Goal: Transaction & Acquisition: Register for event/course

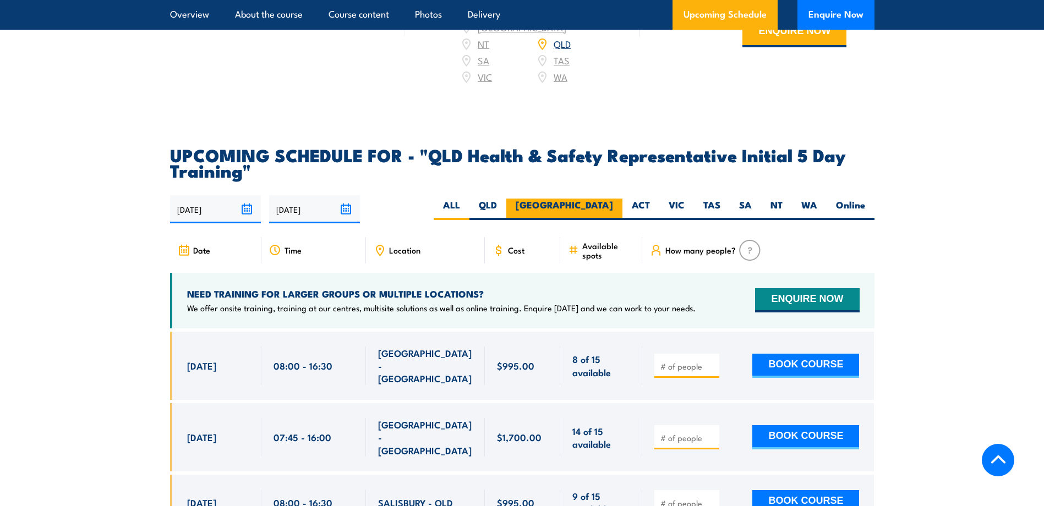
scroll to position [1816, 0]
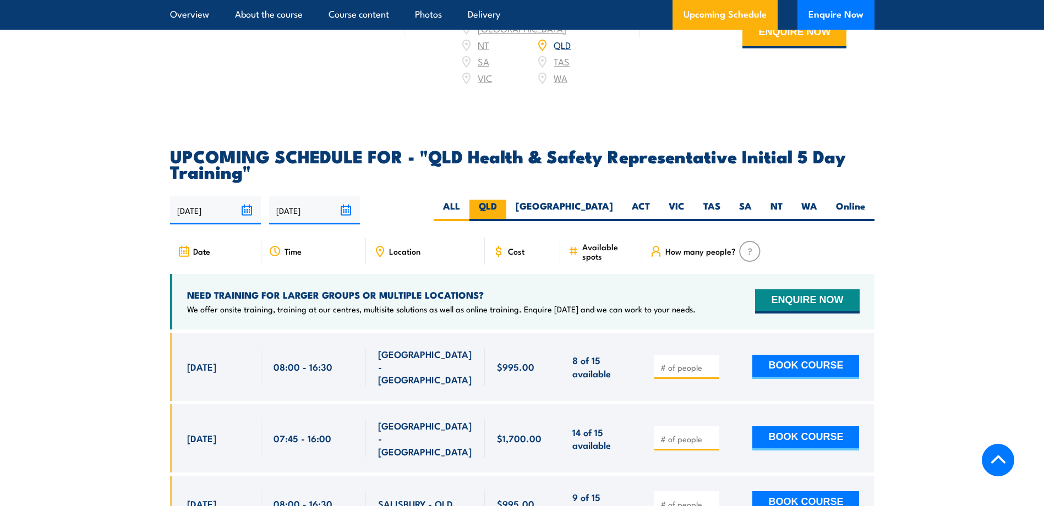
click at [506, 205] on label "QLD" at bounding box center [487, 210] width 37 height 21
click at [504, 205] on input "QLD" at bounding box center [500, 203] width 7 height 7
radio input "true"
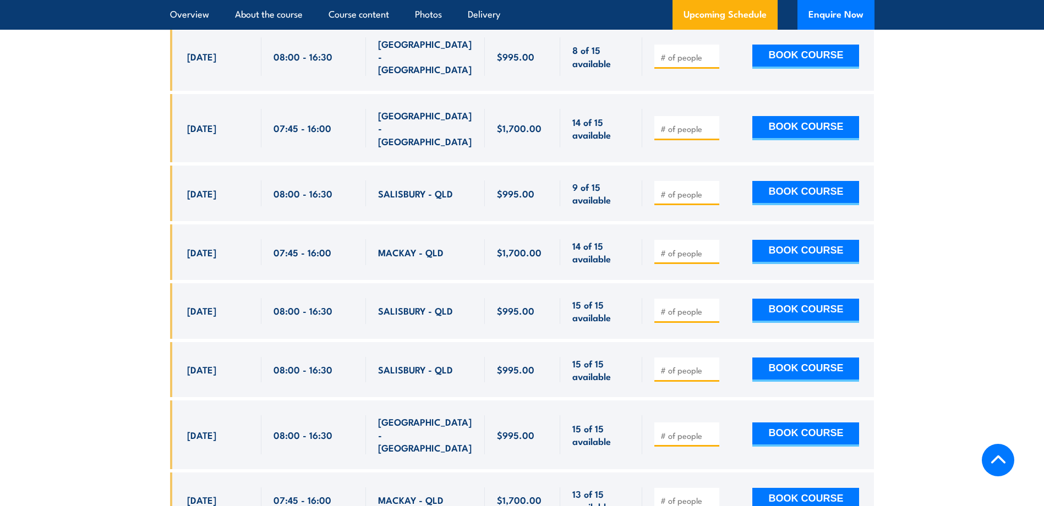
scroll to position [2181, 0]
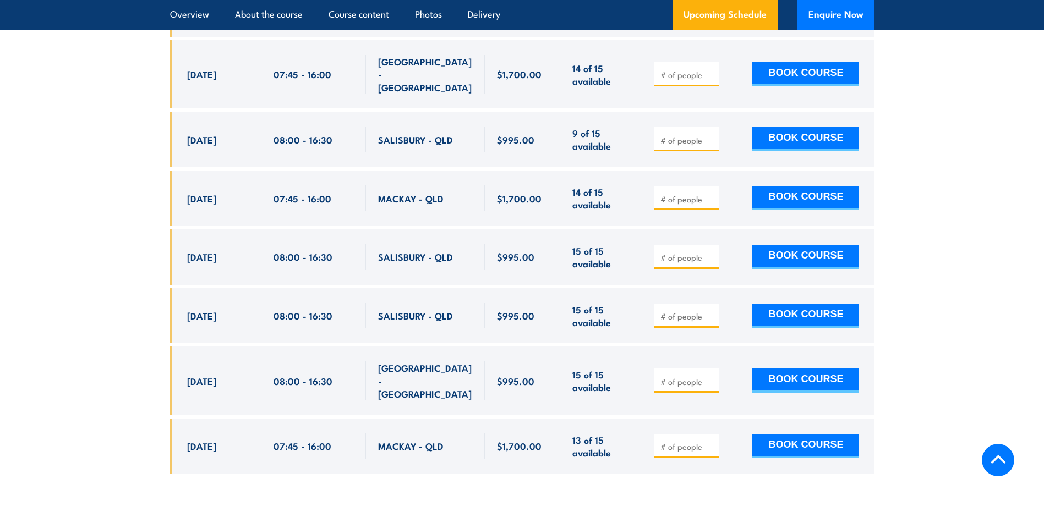
click at [662, 376] on input "number" at bounding box center [687, 381] width 55 height 11
type input "1"
click at [711, 376] on input "1" at bounding box center [687, 381] width 55 height 11
click at [798, 369] on button "BOOK COURSE" at bounding box center [805, 381] width 107 height 24
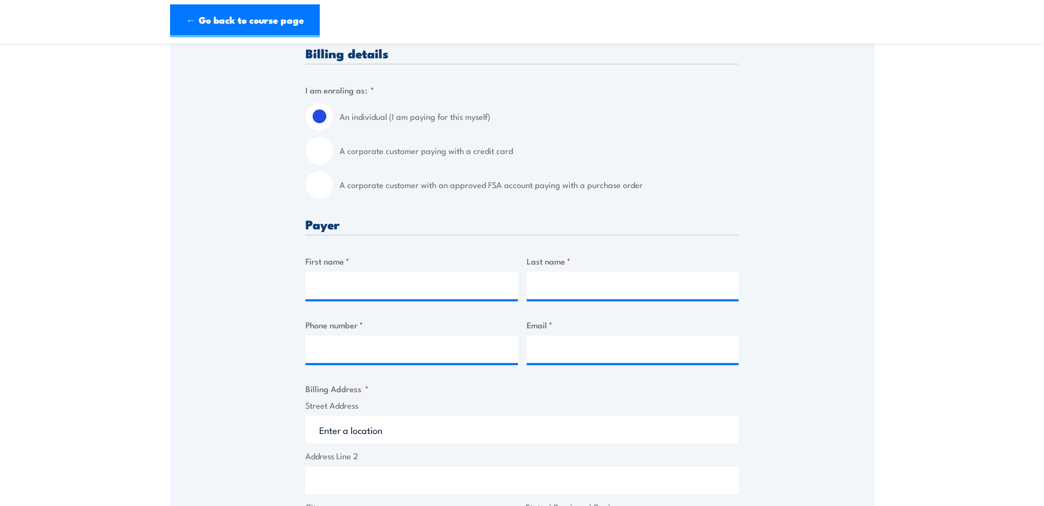
scroll to position [275, 0]
click at [442, 298] on input "First name *" at bounding box center [411, 285] width 212 height 28
type input "[PERSON_NAME]"
type input "36461677"
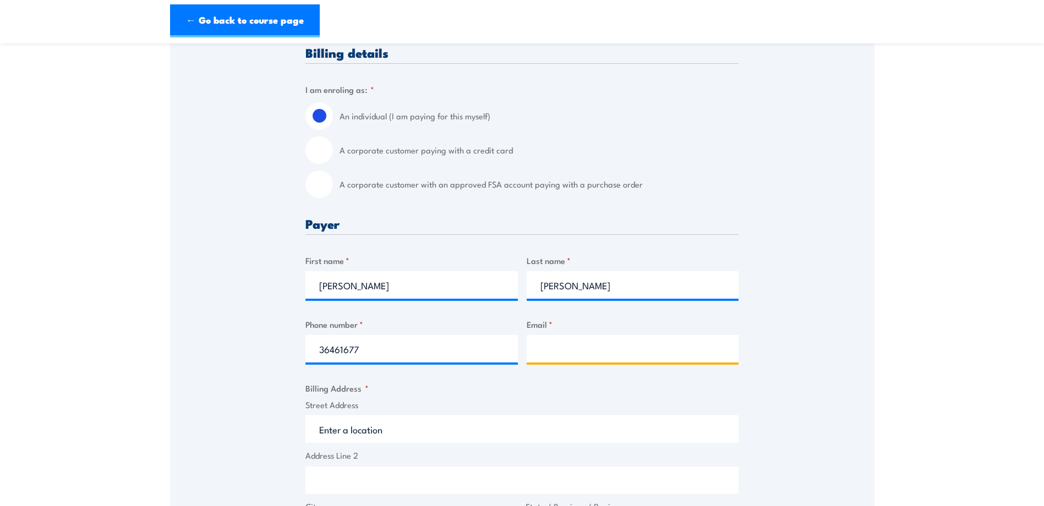
type input "[PERSON_NAME][EMAIL_ADDRESS][PERSON_NAME][DOMAIN_NAME]"
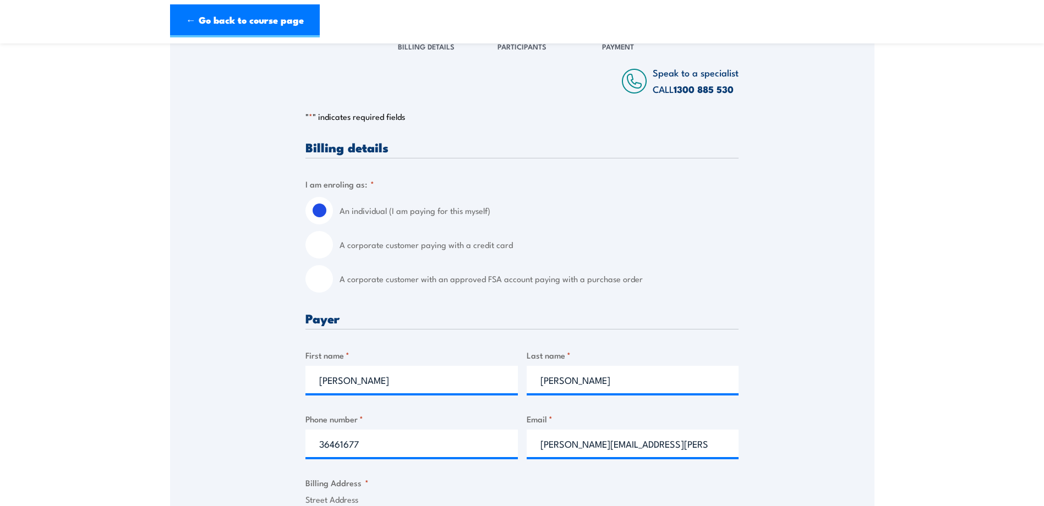
scroll to position [220, 0]
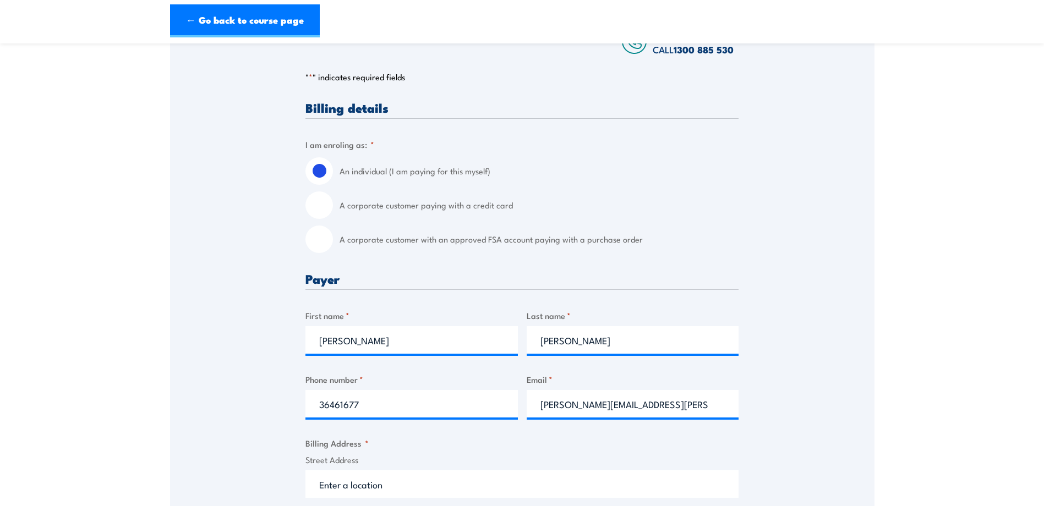
click at [323, 219] on input "A corporate customer paying with a credit card" at bounding box center [319, 206] width 28 height 28
radio input "true"
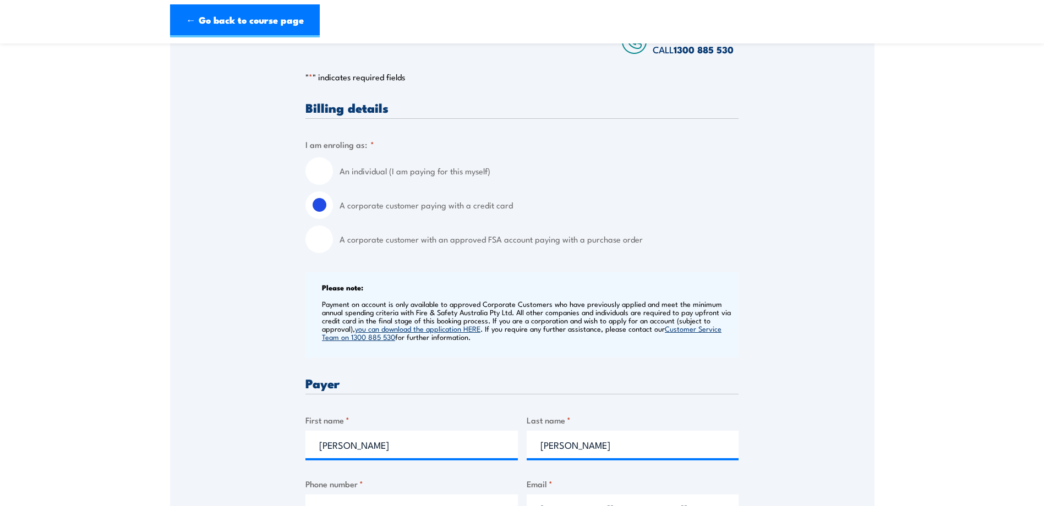
click at [326, 179] on input "An individual (I am paying for this myself)" at bounding box center [319, 171] width 28 height 28
radio input "true"
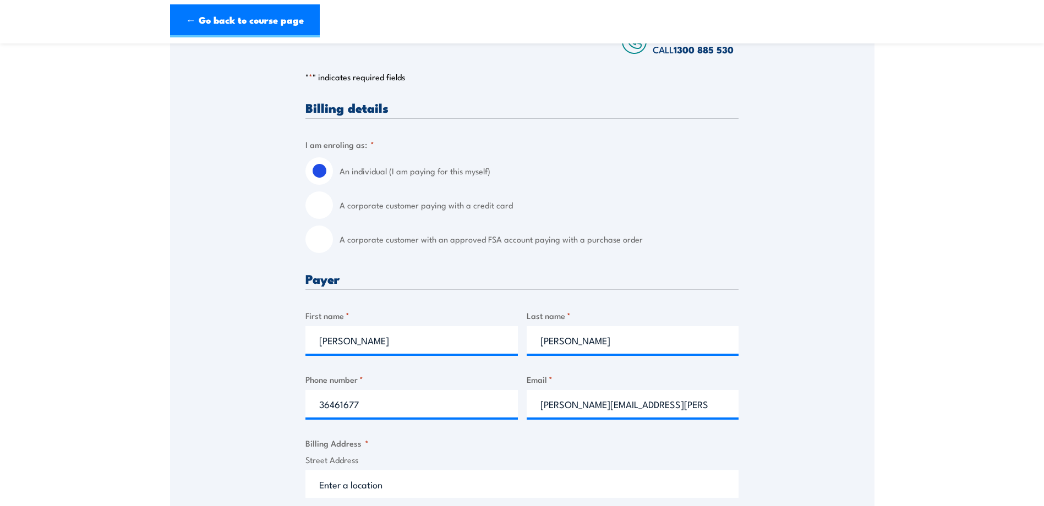
click at [451, 253] on label "A corporate customer with an approved FSA account paying with a purchase order" at bounding box center [539, 240] width 399 height 28
click at [333, 253] on input "A corporate customer with an approved FSA account paying with a purchase order" at bounding box center [319, 240] width 28 height 28
radio input "true"
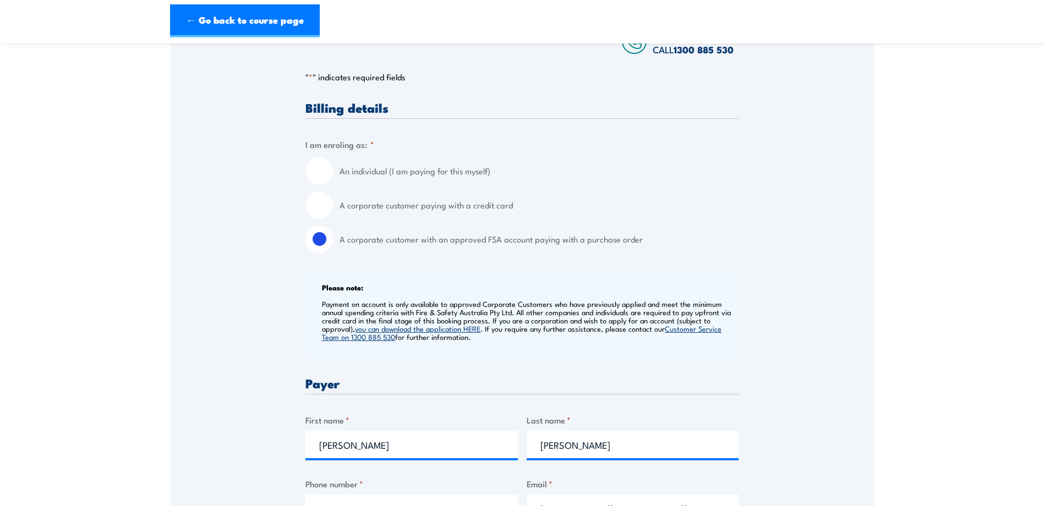
click at [325, 181] on input "An individual (I am paying for this myself)" at bounding box center [319, 171] width 28 height 28
radio input "true"
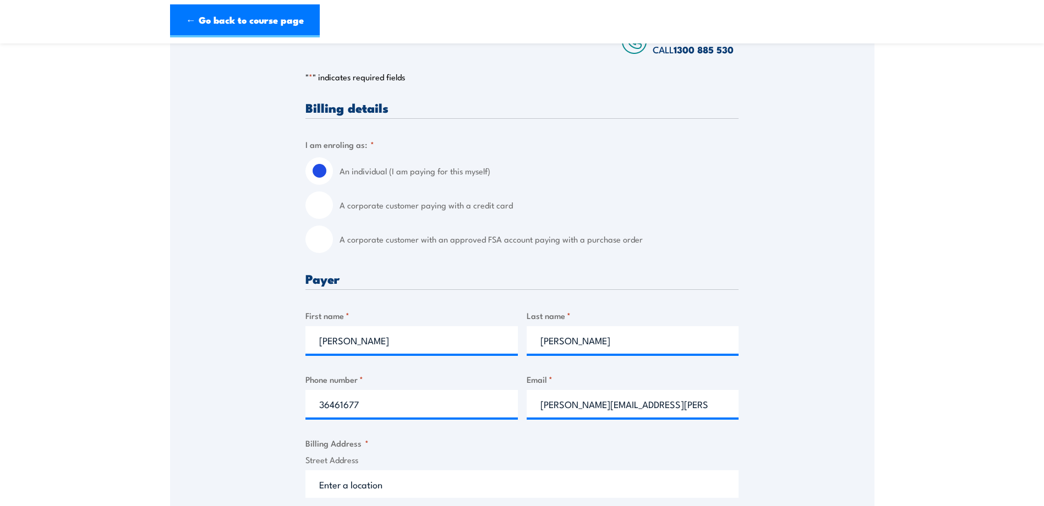
click at [327, 219] on input "A corporate customer paying with a credit card" at bounding box center [319, 206] width 28 height 28
radio input "true"
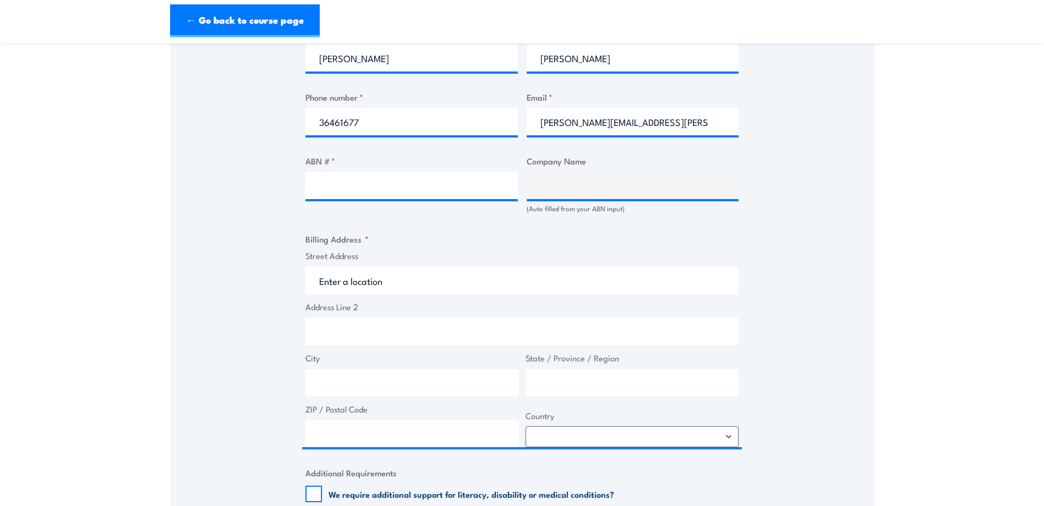
scroll to position [550, 0]
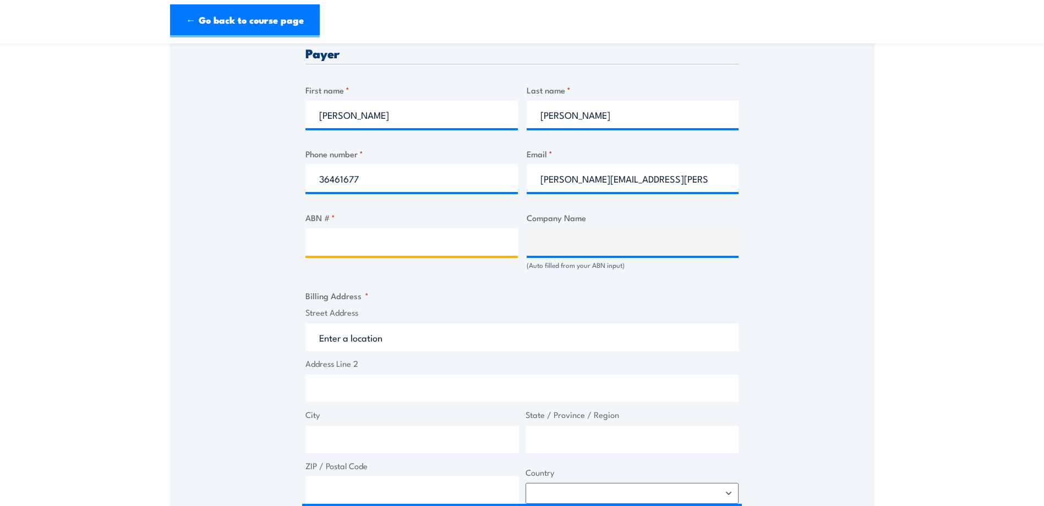
click at [329, 249] on input "ABN # *" at bounding box center [411, 242] width 212 height 28
click at [324, 247] on input "ABN # *" at bounding box center [411, 242] width 212 height 28
type input "18496277942"
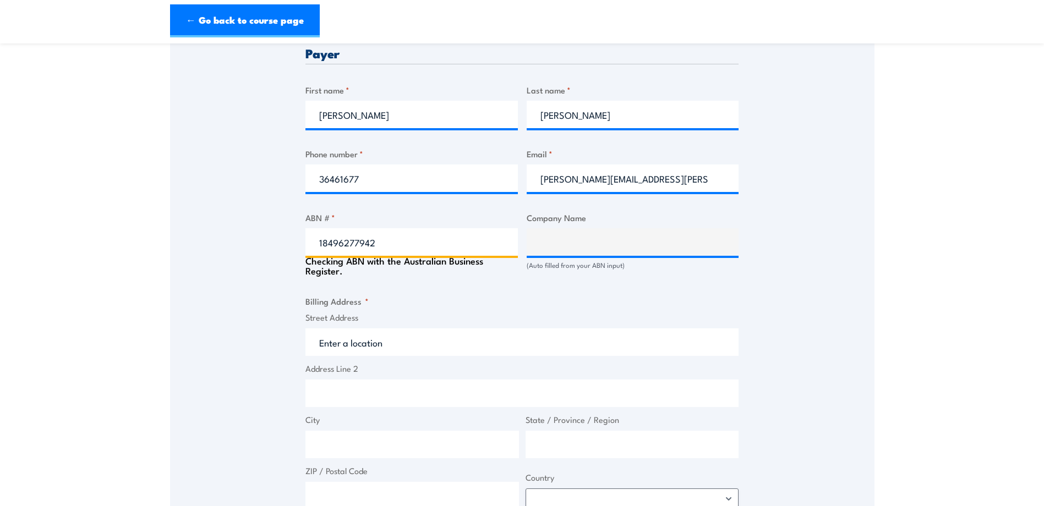
type input "METRO NORTH HOSPITAL AND HEALTH SERVICE"
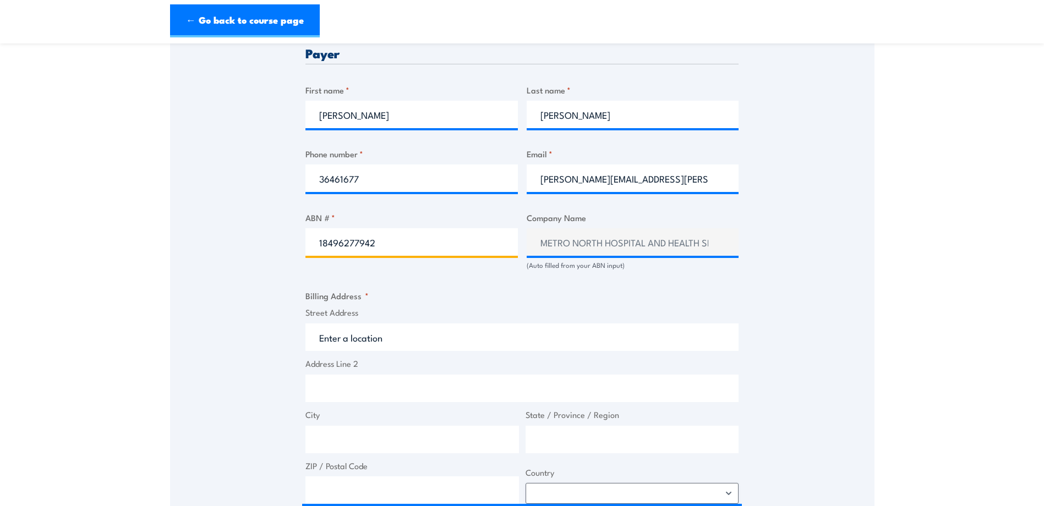
type input "18496277942"
click at [782, 274] on div "Speak to a specialist CALL [PHONE_NUMBER] CALL [PHONE_NUMBER] " * " indicates r…" at bounding box center [522, 404] width 704 height 1497
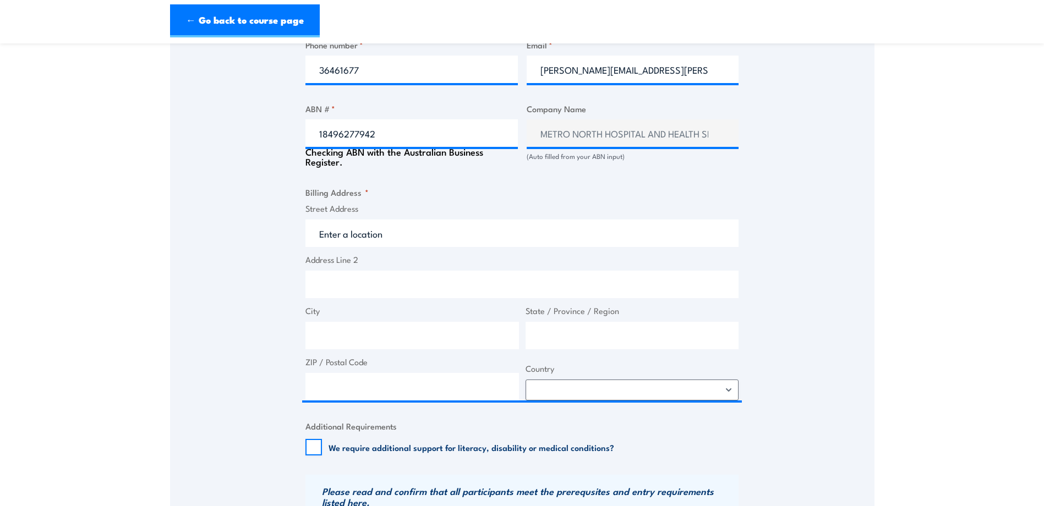
scroll to position [660, 0]
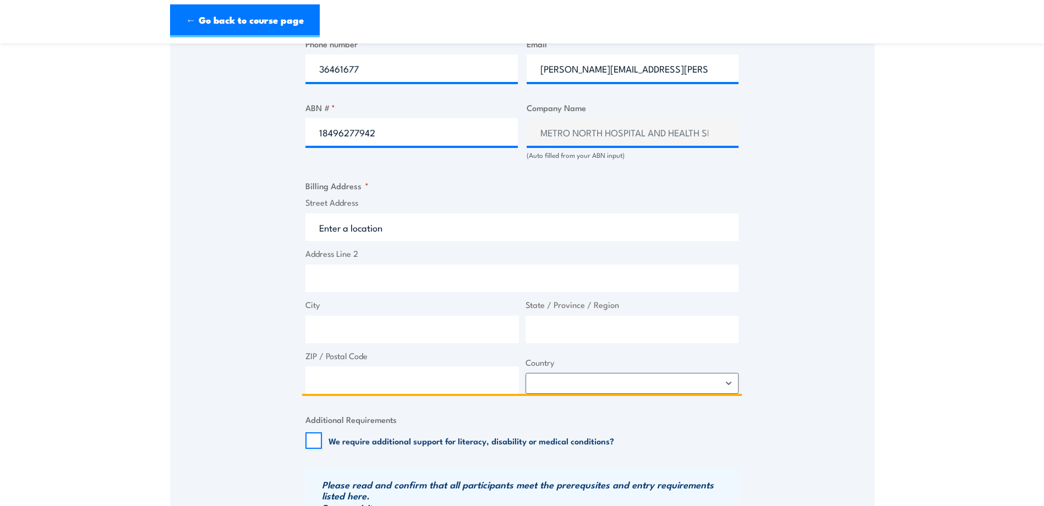
click at [380, 241] on input "Street Address" at bounding box center [521, 228] width 433 height 28
type input "r"
type input "R"
click at [408, 241] on input "Street Address" at bounding box center [521, 228] width 433 height 28
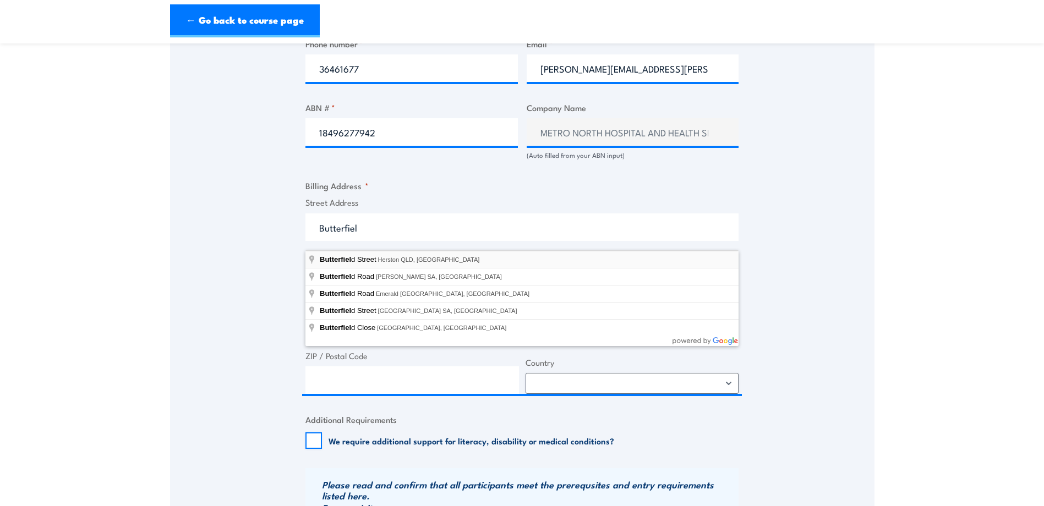
type input "[PERSON_NAME][GEOGRAPHIC_DATA], [GEOGRAPHIC_DATA]"
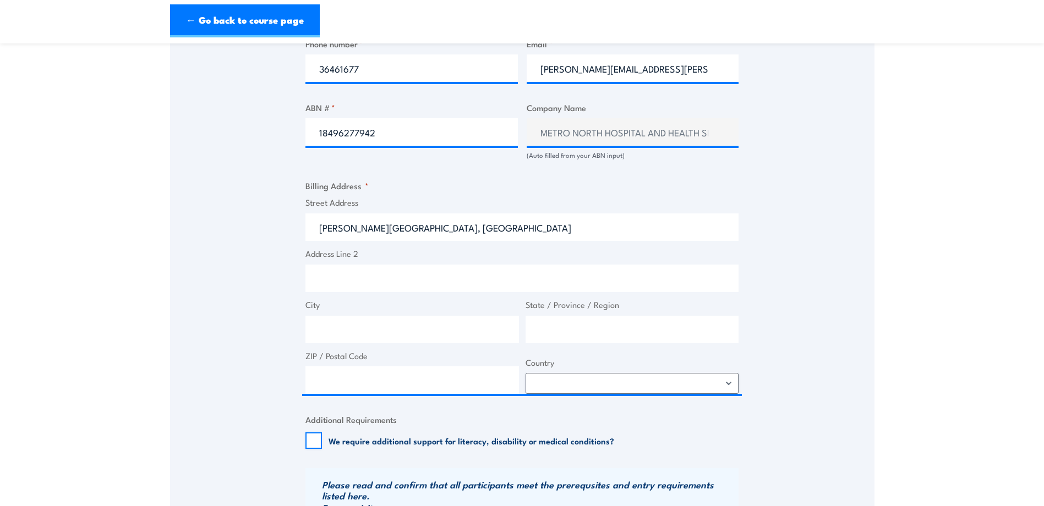
type input "[PERSON_NAME] St"
type input "Herston"
type input "[GEOGRAPHIC_DATA]"
type input "4006"
select select "[GEOGRAPHIC_DATA]"
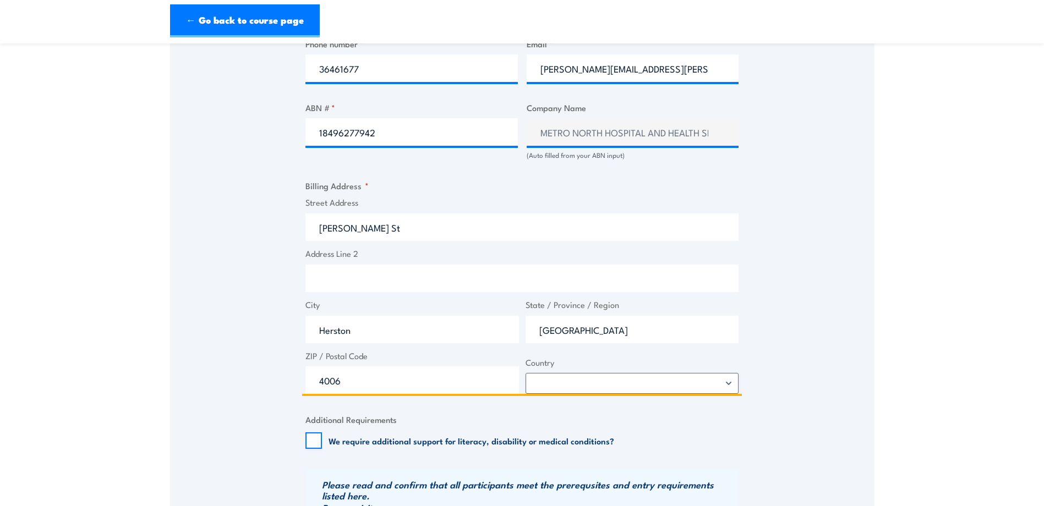
click at [373, 287] on input "Address Line 2" at bounding box center [521, 279] width 433 height 28
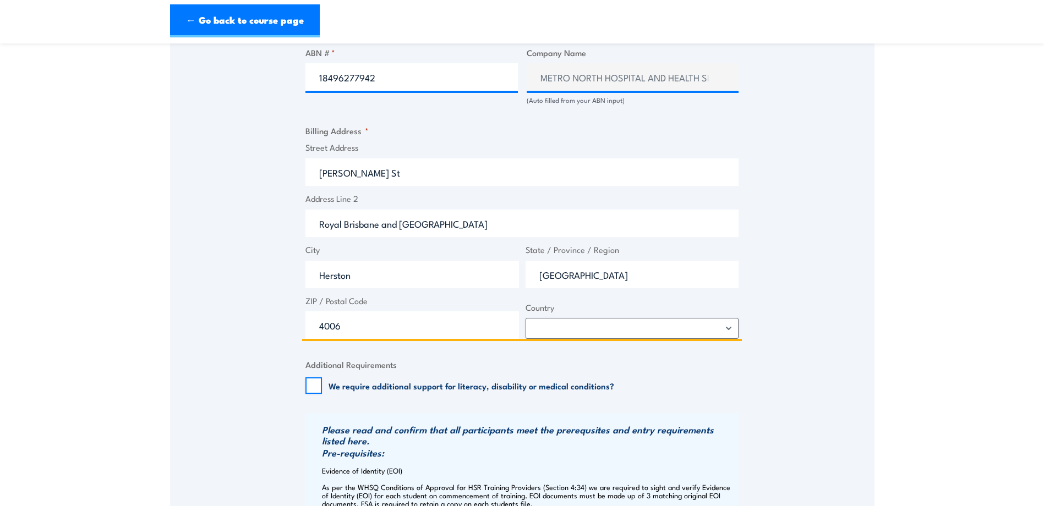
type input "Royal Brisbane and [GEOGRAPHIC_DATA]"
click at [217, 292] on div "Speak to a specialist CALL [PHONE_NUMBER] CALL [PHONE_NUMBER] " * " indicates r…" at bounding box center [522, 239] width 704 height 1497
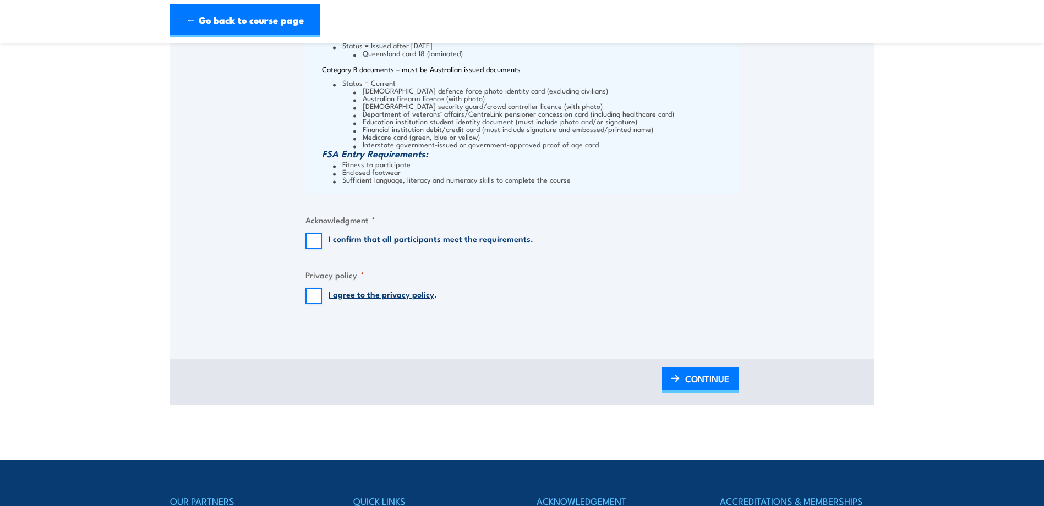
scroll to position [1376, 0]
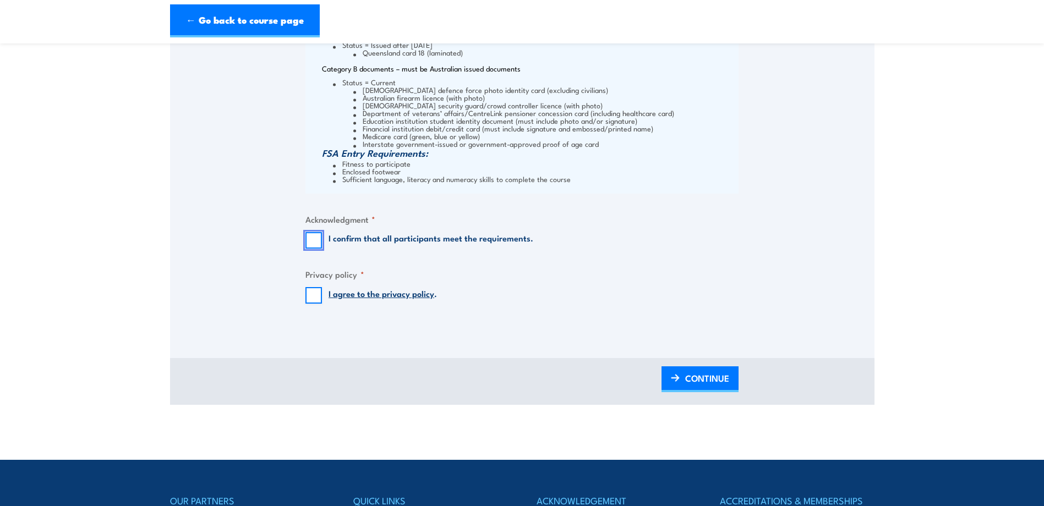
click at [312, 247] on input "I confirm that all participants meet the requirements." at bounding box center [313, 240] width 17 height 17
checkbox input "true"
click at [320, 304] on input "I agree to the privacy policy ." at bounding box center [313, 295] width 17 height 17
checkbox input "true"
click at [687, 393] on span "CONTINUE" at bounding box center [707, 378] width 44 height 29
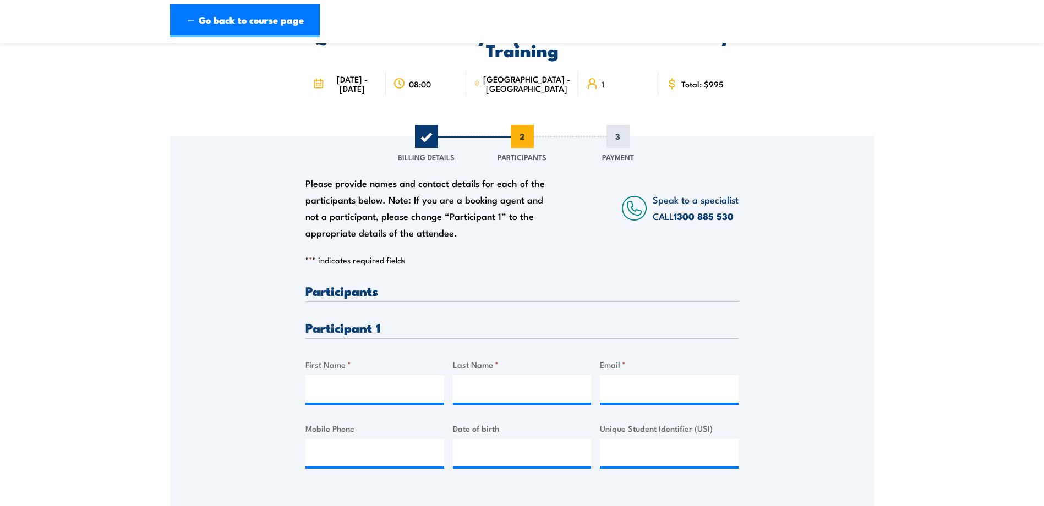
scroll to position [165, 0]
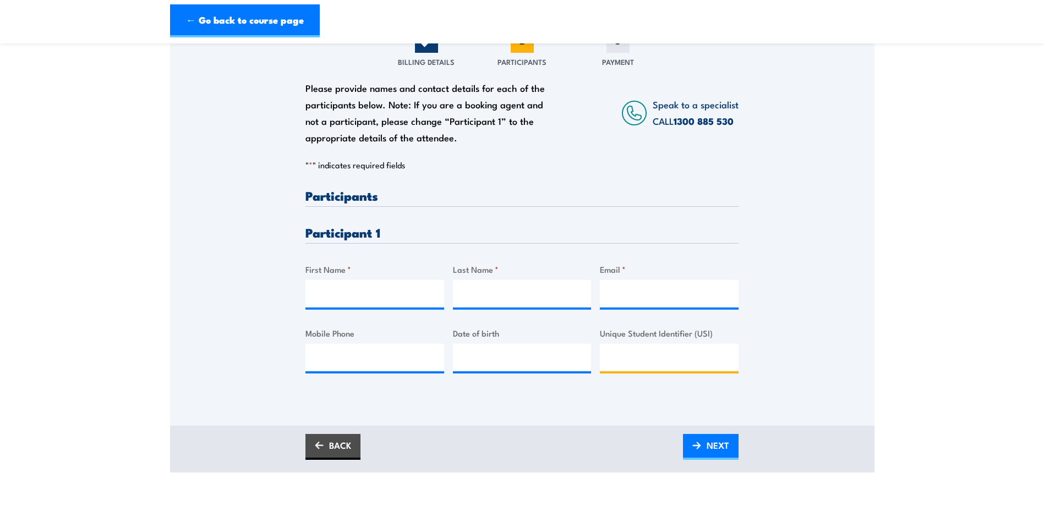
click at [655, 370] on input "Unique Student Identifier (USI)" at bounding box center [669, 358] width 139 height 28
click at [381, 304] on input "First Name *" at bounding box center [374, 294] width 139 height 28
click at [219, 308] on div "Please provide names and contact details for each of the participants below. No…" at bounding box center [522, 218] width 704 height 354
click at [386, 307] on input "First Name *" at bounding box center [374, 294] width 139 height 28
click at [817, 265] on div "Please provide names and contact details for each of the participants below. No…" at bounding box center [522, 218] width 704 height 354
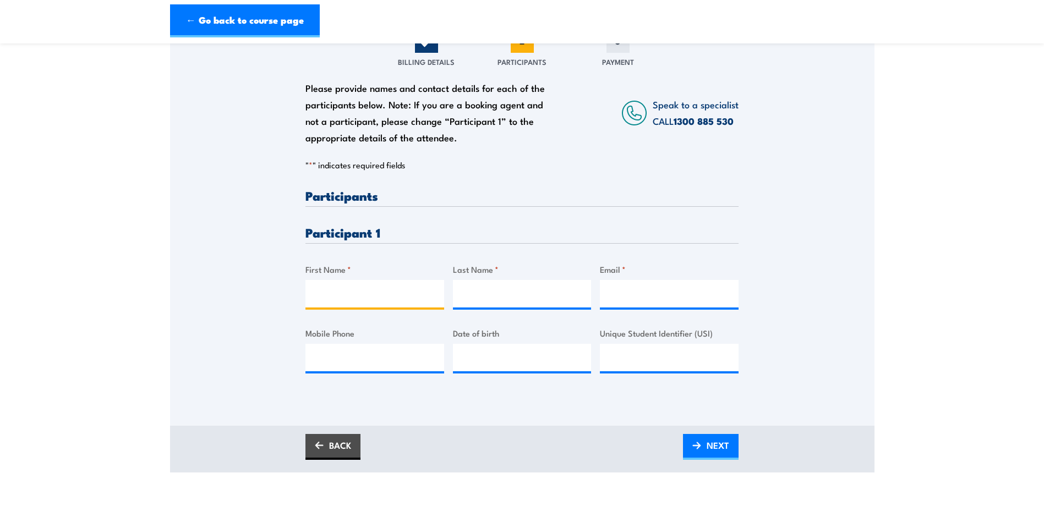
click at [338, 308] on input "First Name *" at bounding box center [374, 294] width 139 height 28
type input "[PERSON_NAME]"
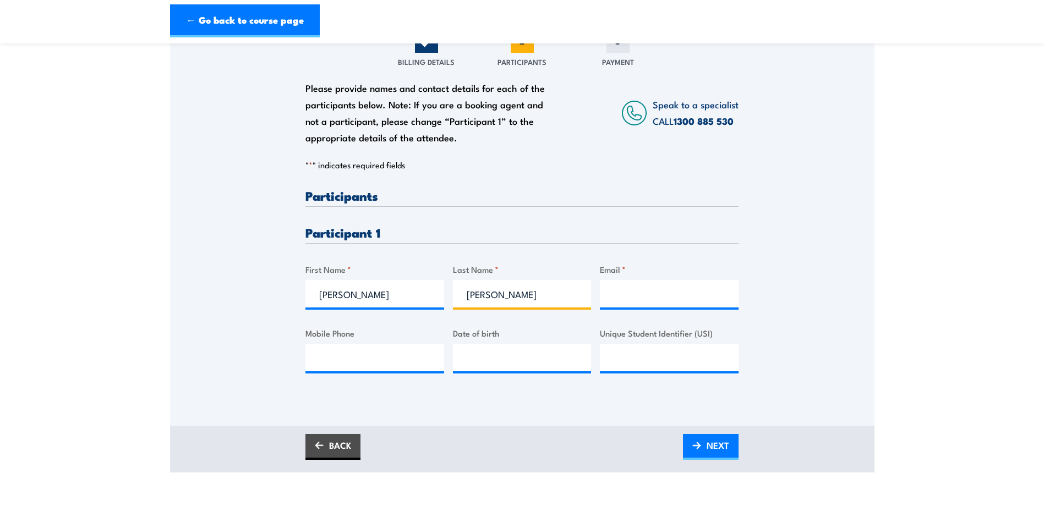
type input "[PERSON_NAME]"
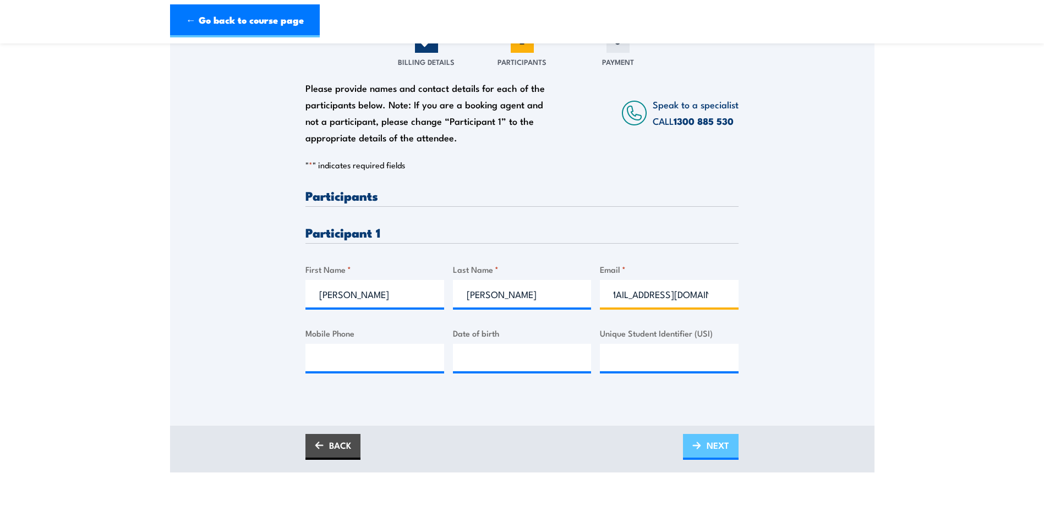
type input "[EMAIL_ADDRESS][DOMAIN_NAME]"
click at [689, 460] on link "NEXT" at bounding box center [711, 447] width 56 height 26
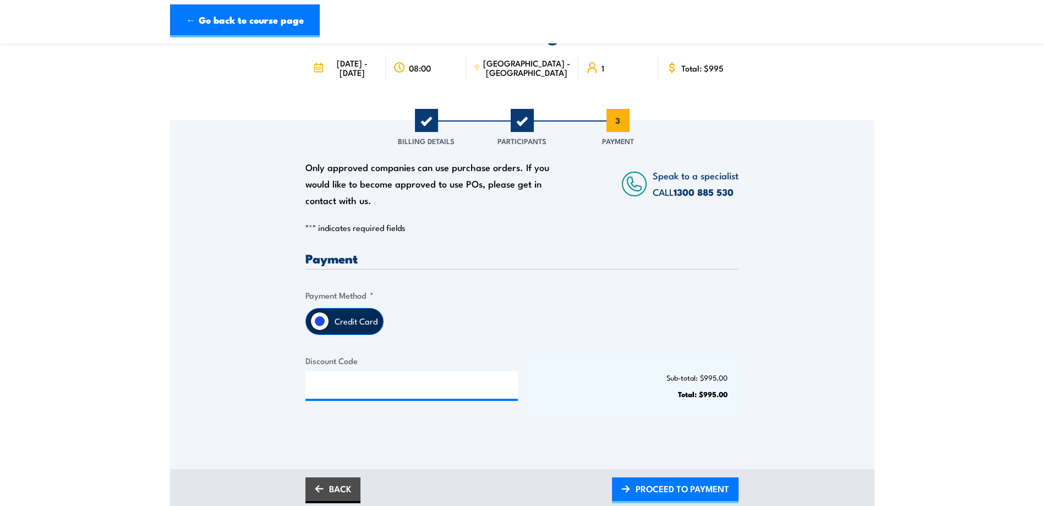
scroll to position [110, 0]
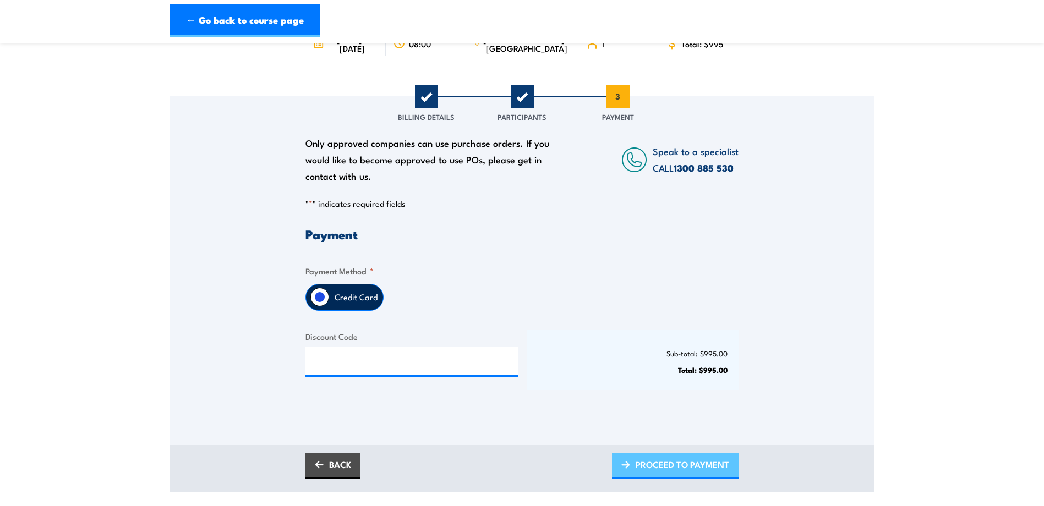
click at [692, 479] on span "PROCEED TO PAYMENT" at bounding box center [683, 464] width 94 height 29
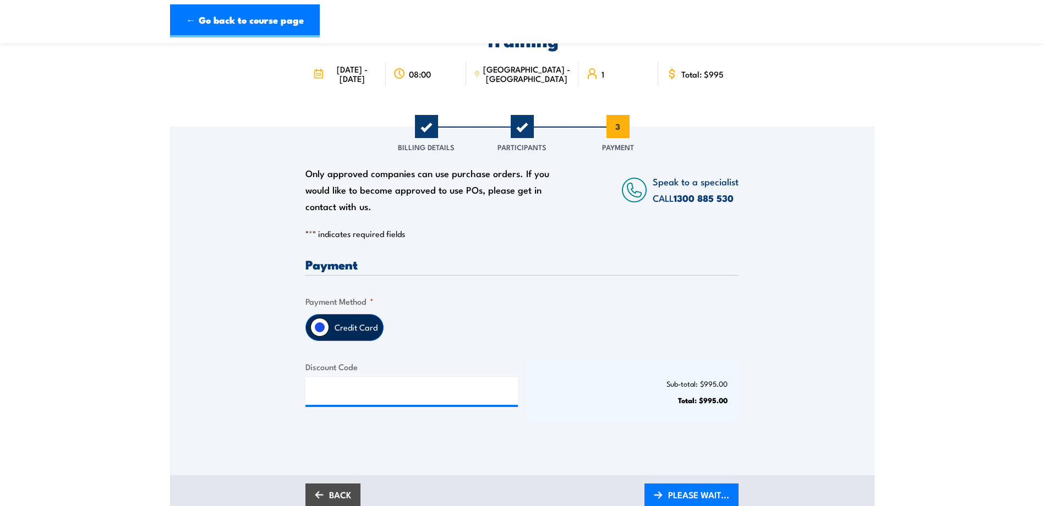
scroll to position [55, 0]
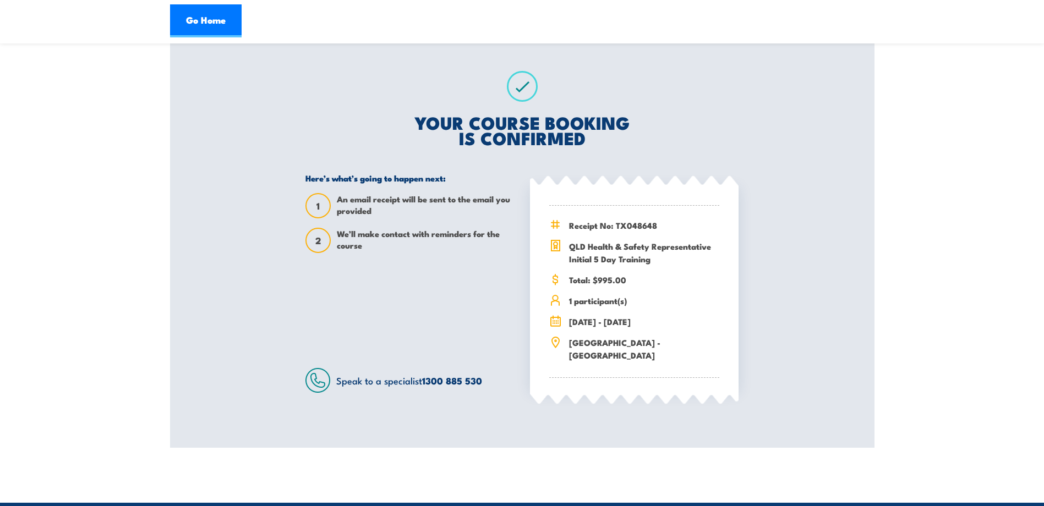
scroll to position [165, 0]
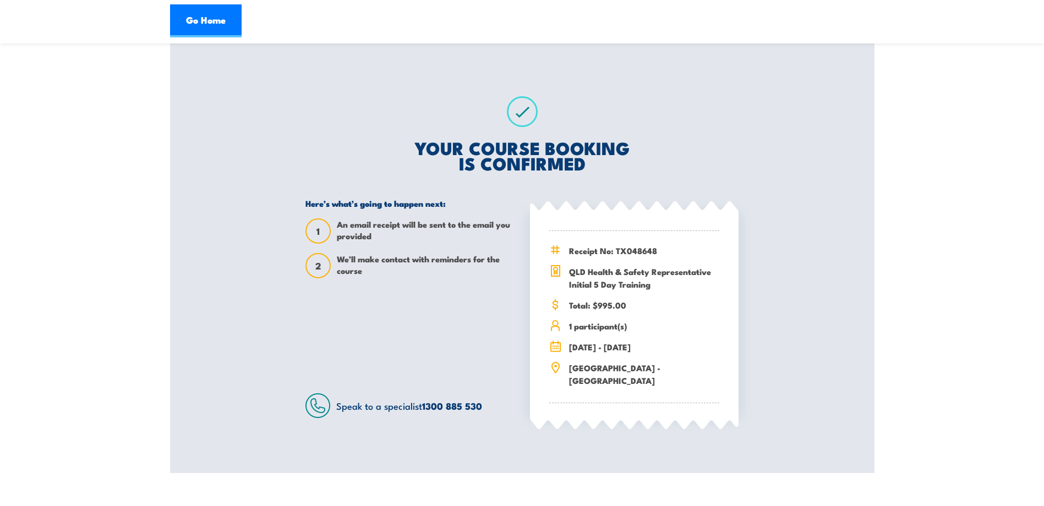
click at [981, 299] on section "QLD Health & Safety Representative Initial 5 Day Training 24 - 28 November 2025…" at bounding box center [522, 181] width 1044 height 583
